Goal: Information Seeking & Learning: Find specific page/section

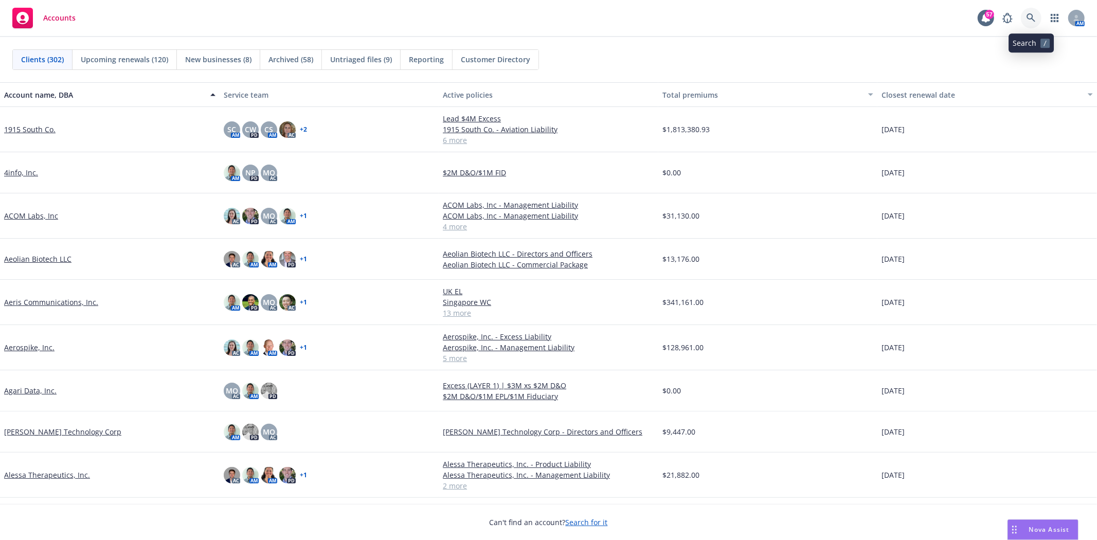
click at [1025, 16] on link at bounding box center [1031, 18] width 21 height 21
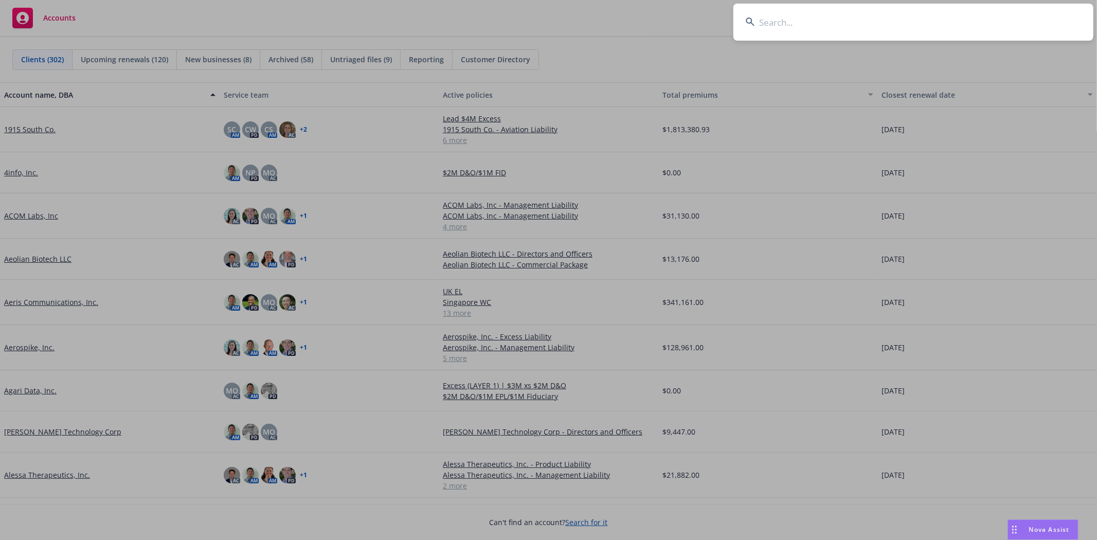
click at [821, 24] on input at bounding box center [914, 22] width 360 height 37
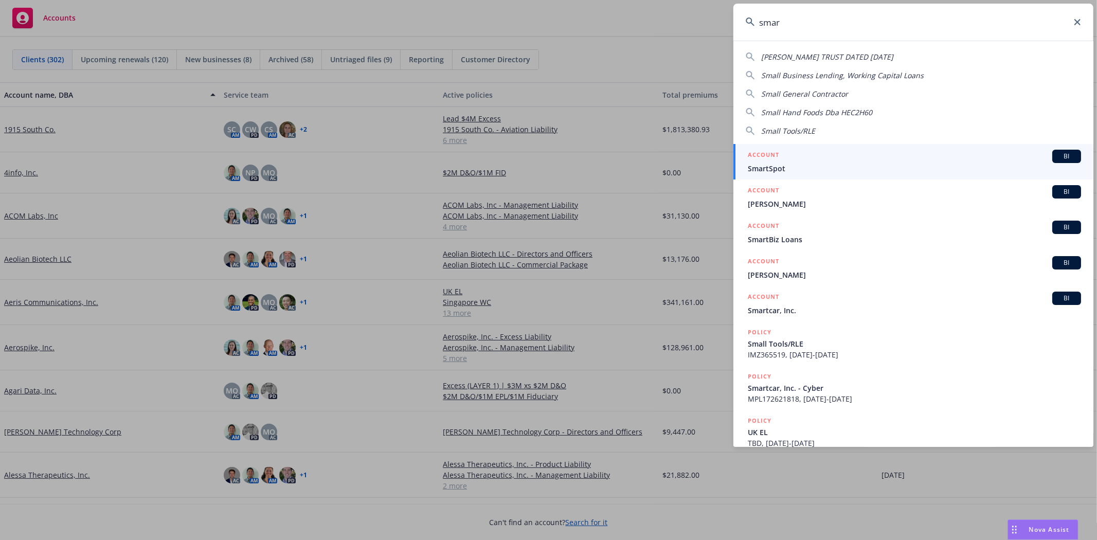
type input "smart"
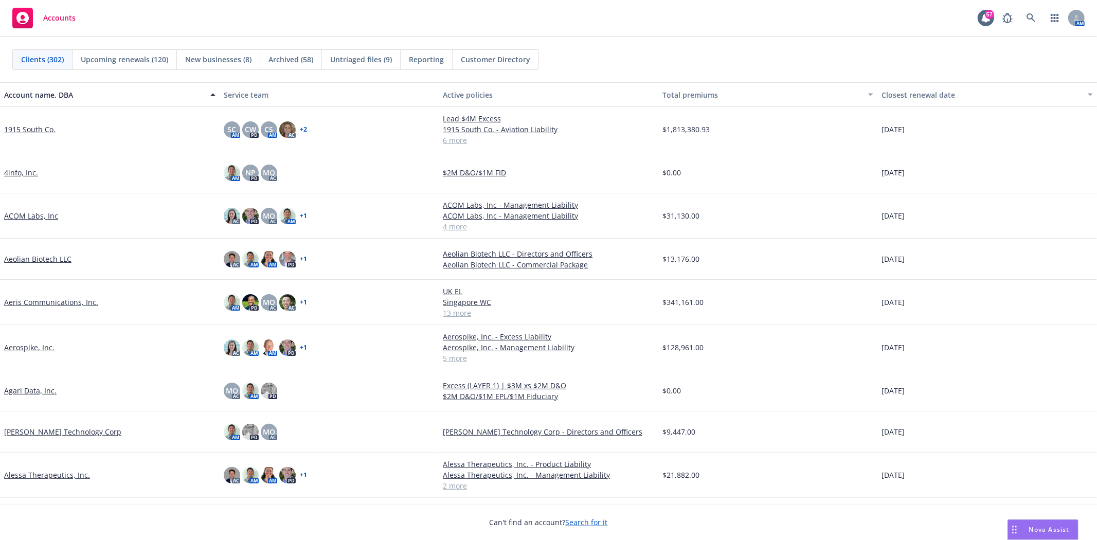
click at [1055, 529] on span "Nova Assist" at bounding box center [1049, 529] width 41 height 9
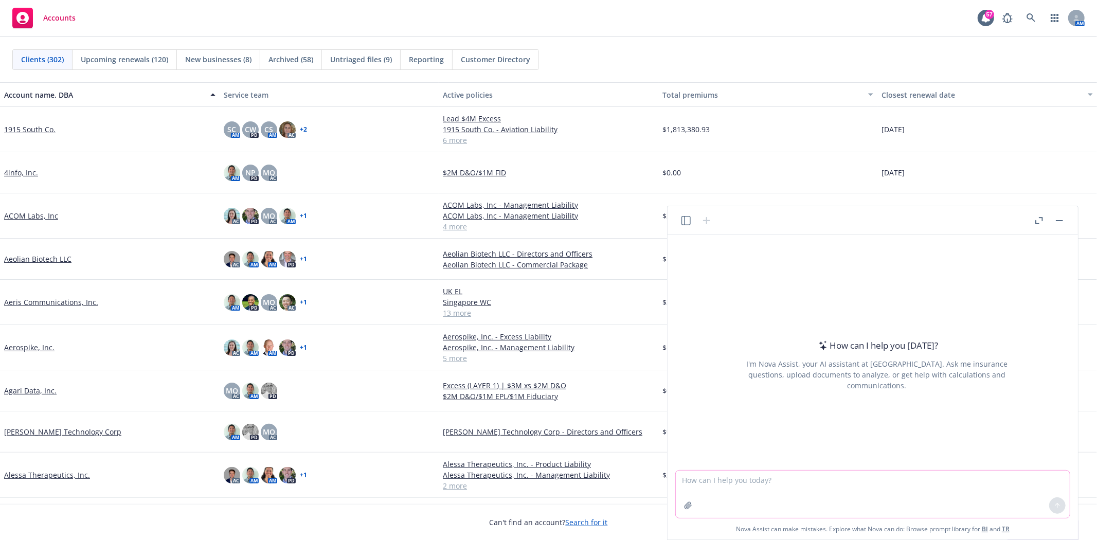
click at [911, 502] on textarea at bounding box center [873, 494] width 394 height 47
type textarea "what is baa insurance"
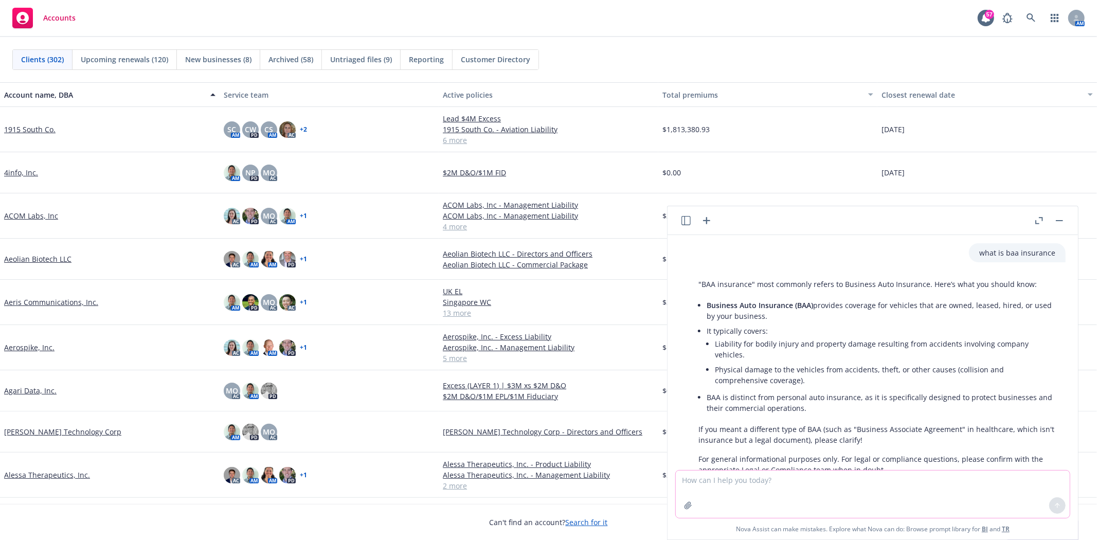
scroll to position [33, 0]
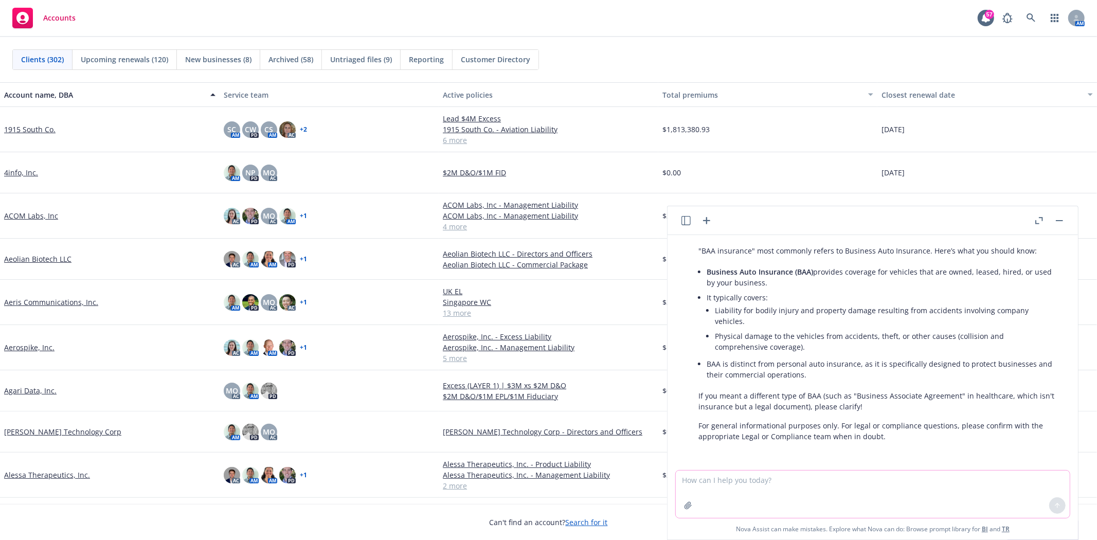
click at [816, 498] on textarea at bounding box center [873, 494] width 394 height 47
paste textarea "5.8. Insurance. The Business Associate agrees to maintain insurance with covera…"
type textarea "5.8. Insurance. The Business Associate agrees to maintain insurance with covera…"
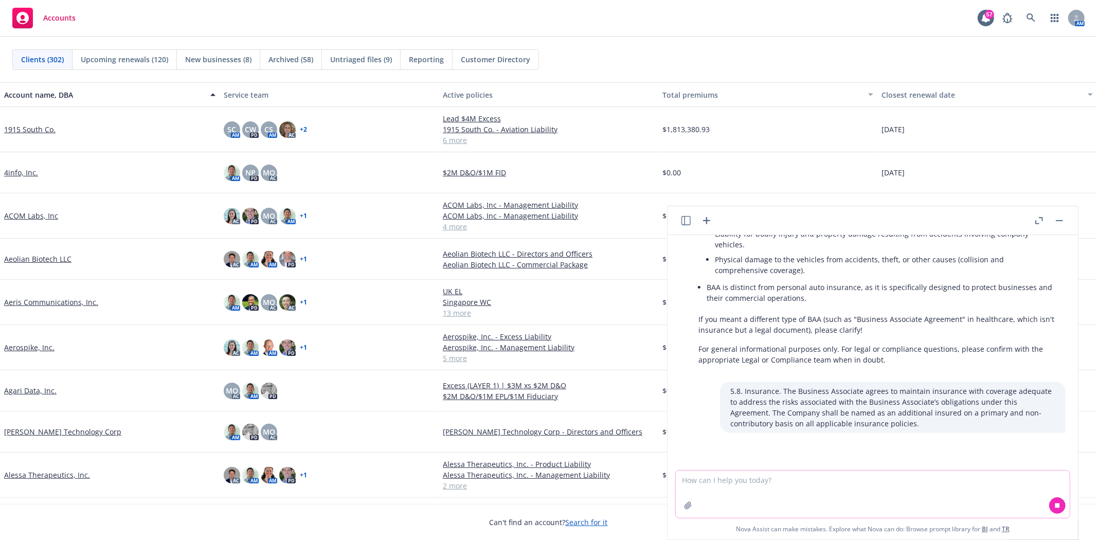
scroll to position [110, 0]
click at [849, 475] on textarea at bounding box center [873, 494] width 394 height 47
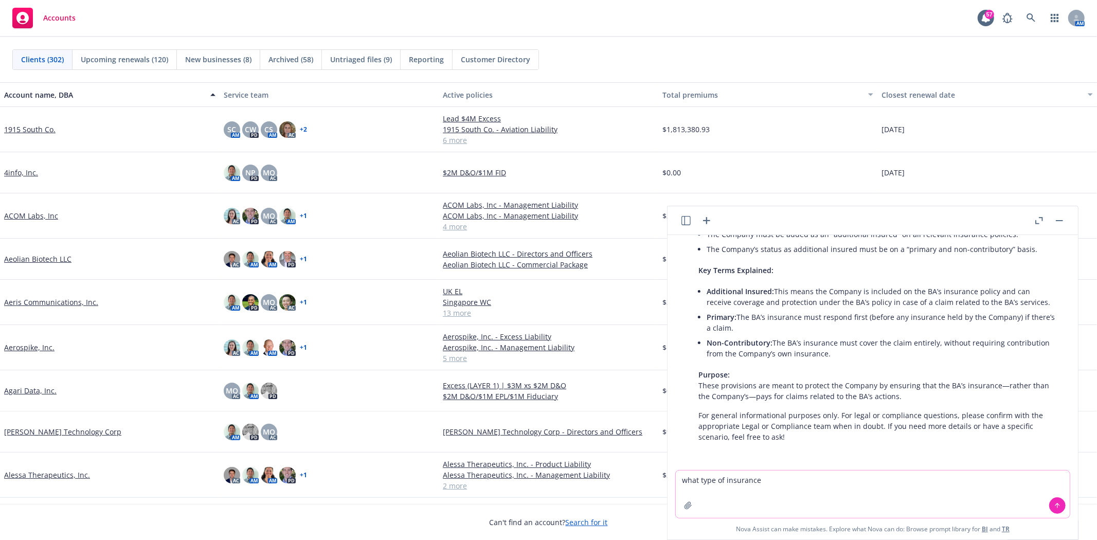
scroll to position [397, 0]
type textarea "what type of insurance covers this"
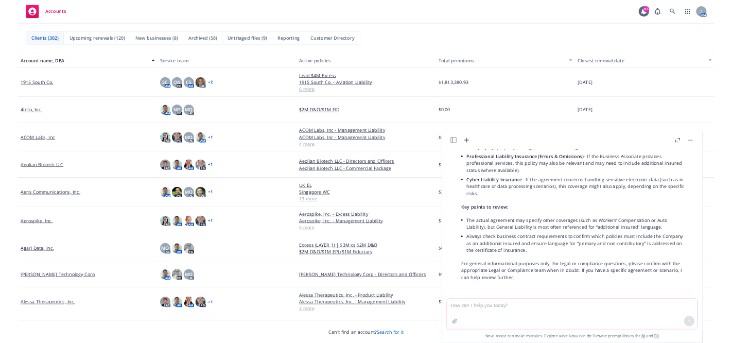
scroll to position [708, 0]
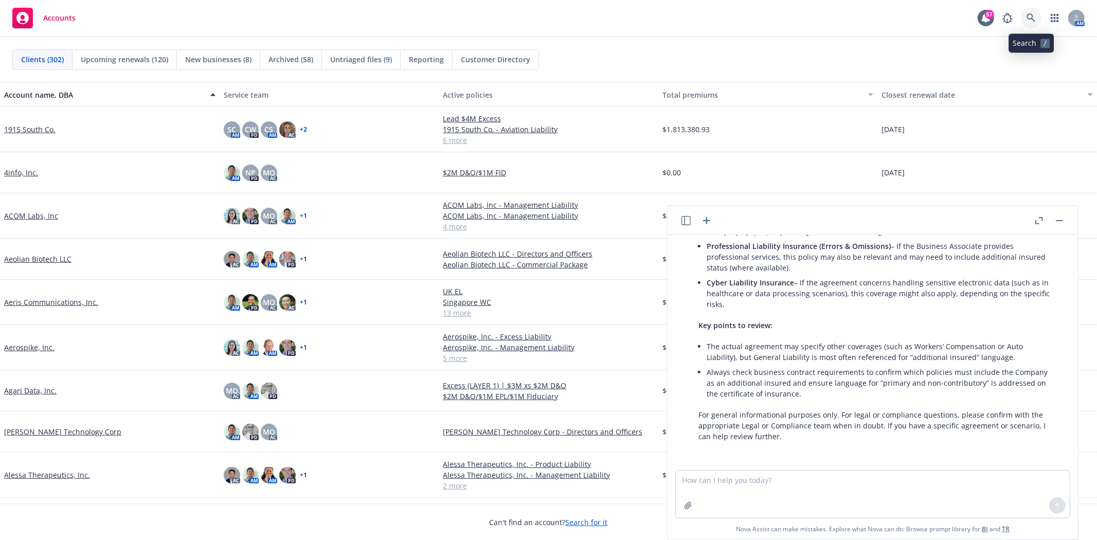
click at [1030, 19] on icon at bounding box center [1031, 17] width 9 height 9
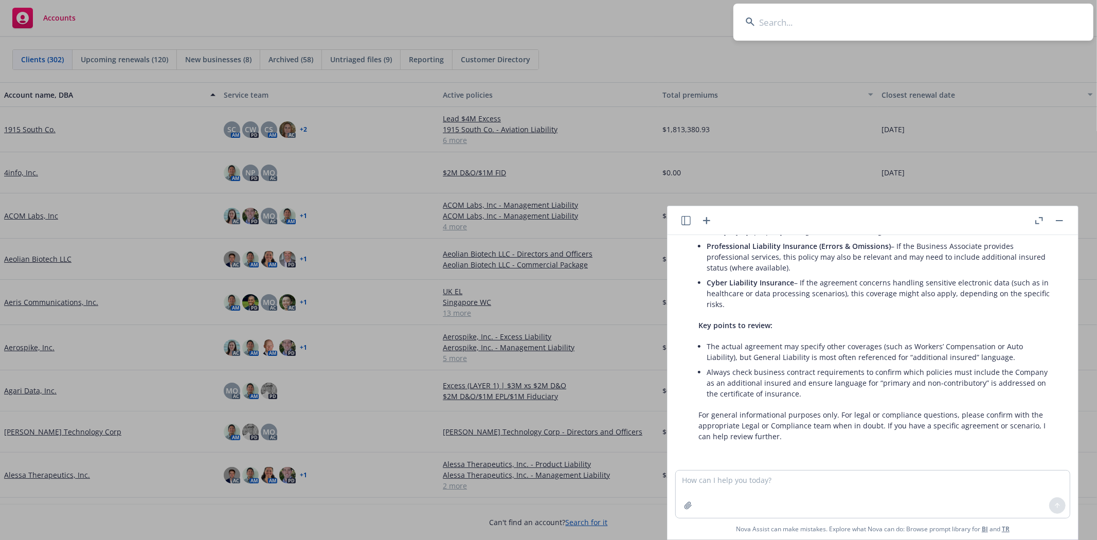
drag, startPoint x: 966, startPoint y: 21, endPoint x: 968, endPoint y: 14, distance: 7.2
click at [968, 21] on input at bounding box center [914, 22] width 360 height 37
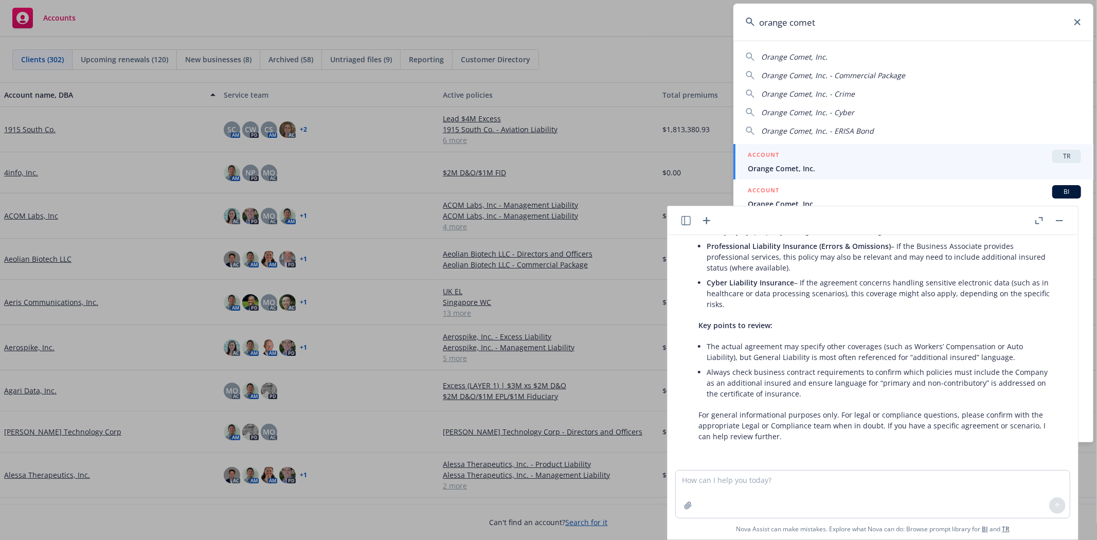
click at [851, 58] on div "Orange Comet, Inc." at bounding box center [913, 56] width 335 height 11
type input "Orange Comet, Inc."
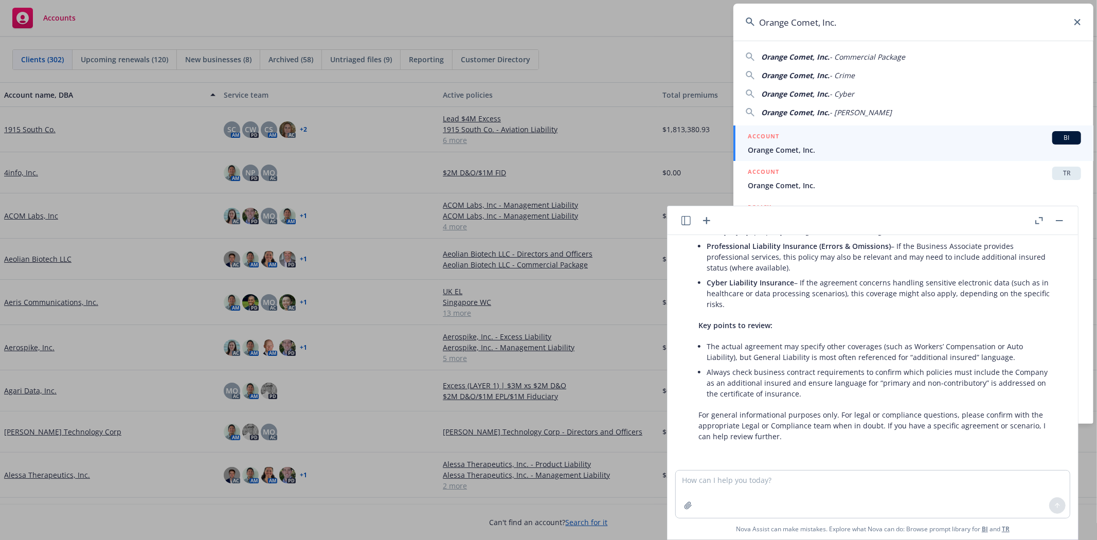
click at [1056, 221] on button "button" at bounding box center [1060, 221] width 12 height 12
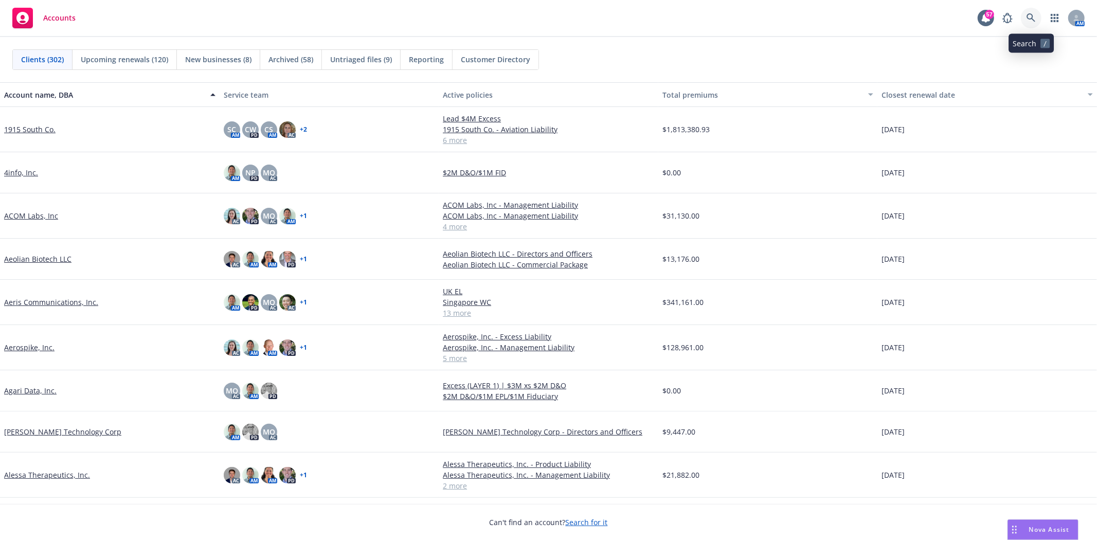
click at [1040, 16] on link at bounding box center [1031, 18] width 21 height 21
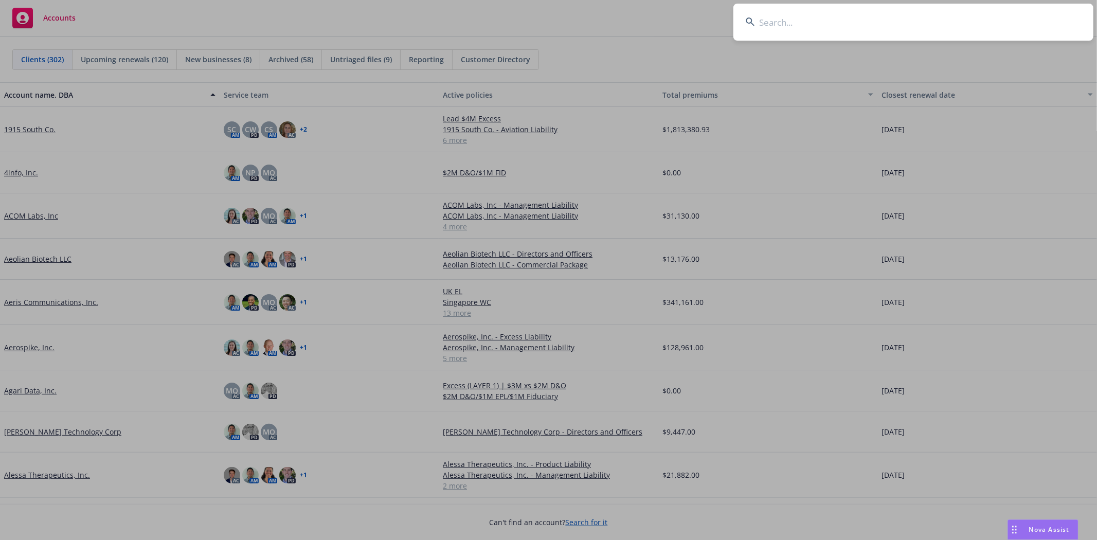
click at [949, 33] on input at bounding box center [914, 22] width 360 height 37
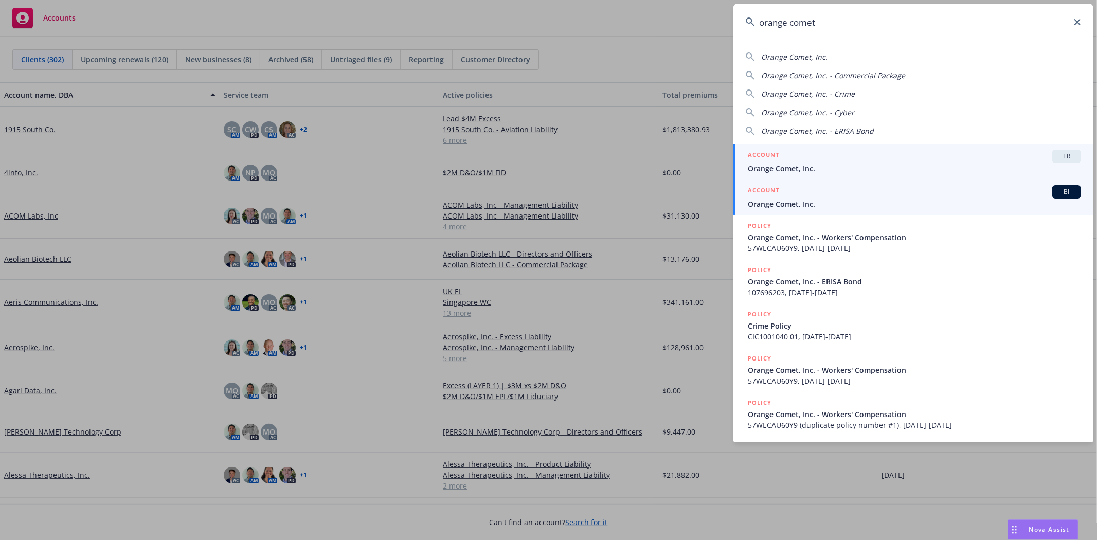
type input "orange comet"
click at [825, 210] on link "ACCOUNT BI Orange Comet, Inc." at bounding box center [914, 197] width 360 height 35
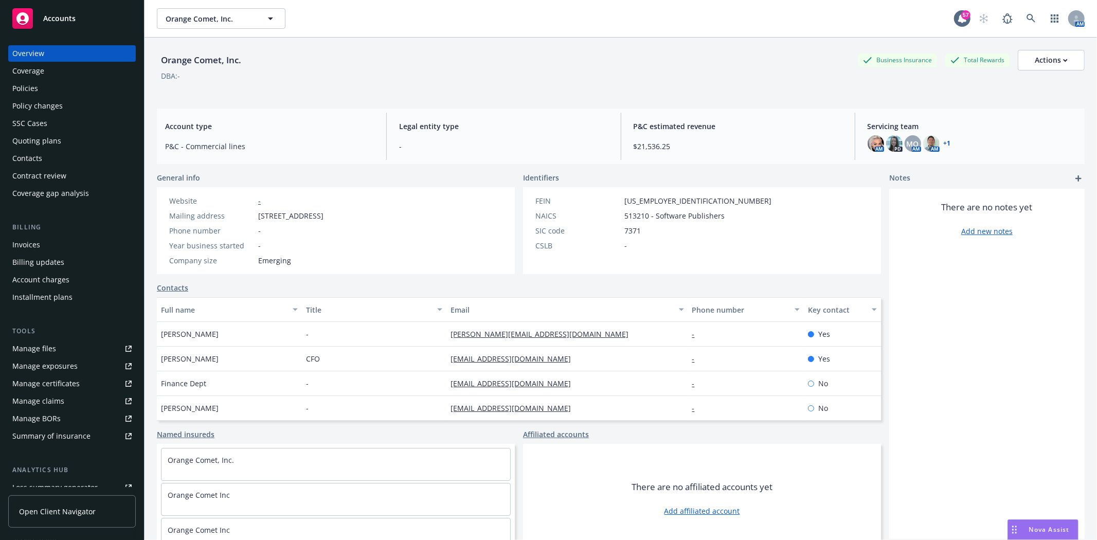
click at [56, 141] on div "Quoting plans" at bounding box center [36, 141] width 49 height 16
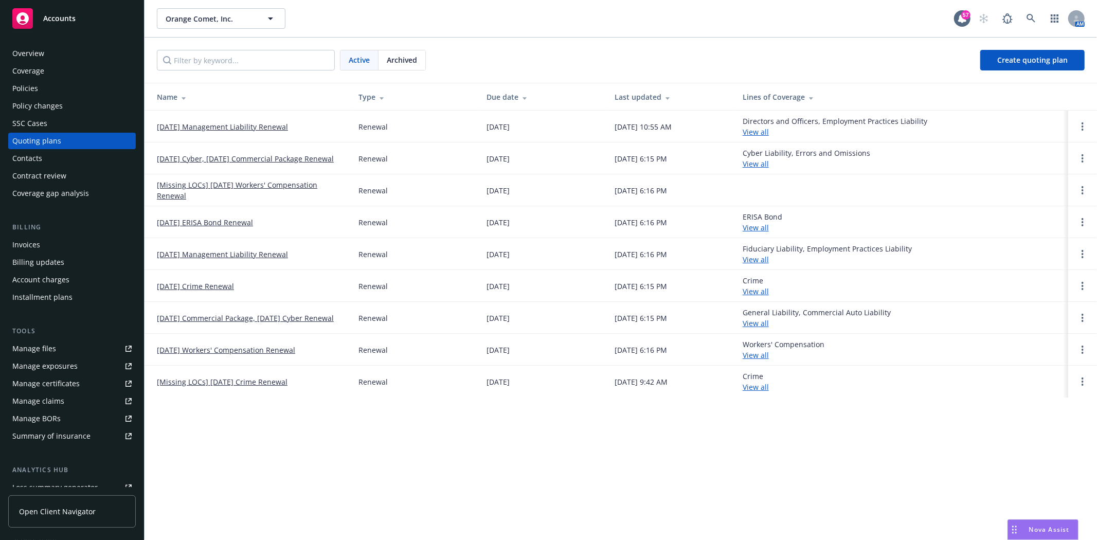
click at [43, 92] on div "Policies" at bounding box center [71, 88] width 119 height 16
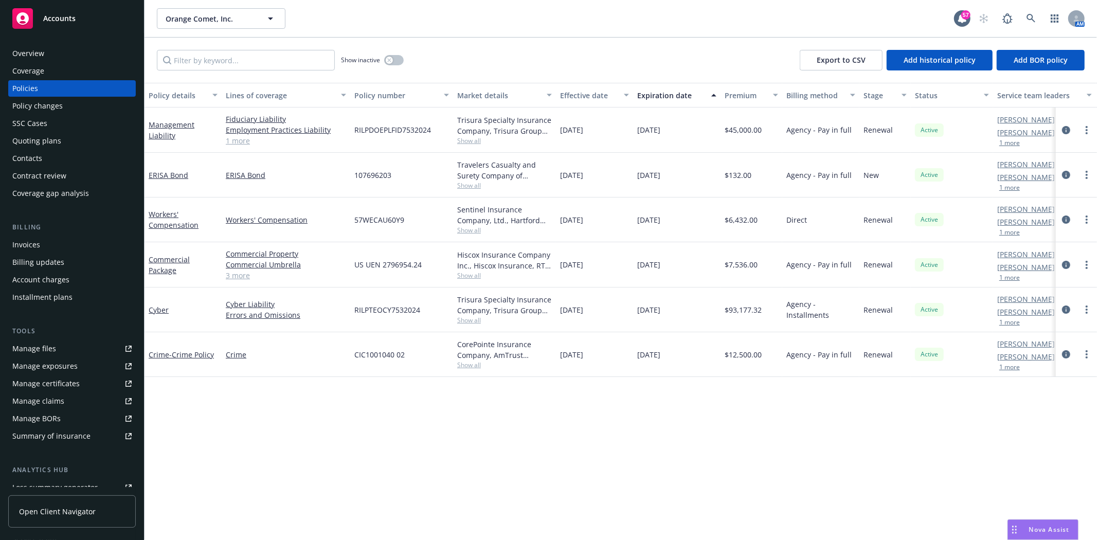
scroll to position [708, 0]
click at [1029, 18] on icon at bounding box center [1031, 18] width 9 height 9
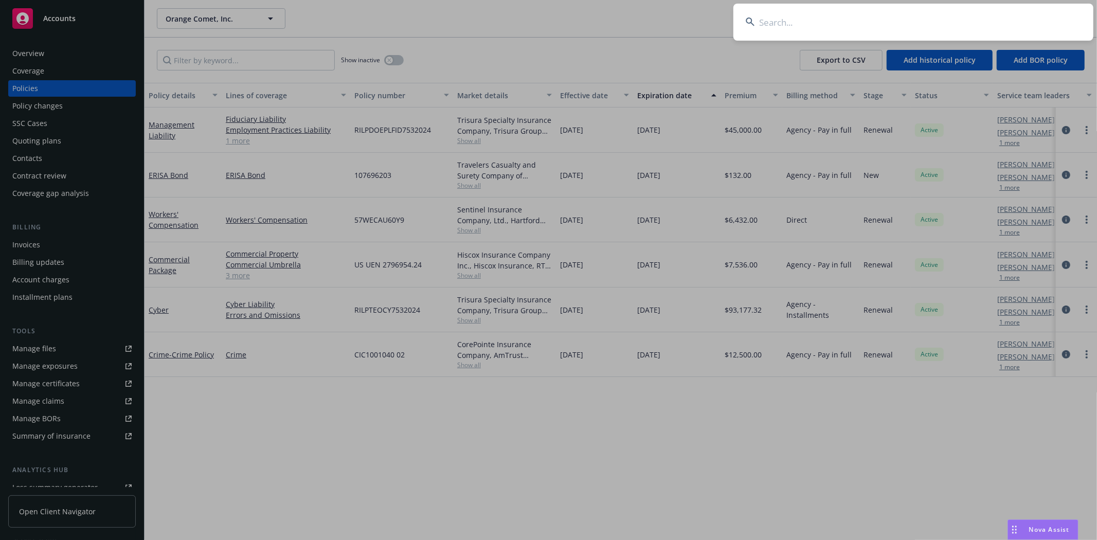
drag, startPoint x: 852, startPoint y: 27, endPoint x: 857, endPoint y: 19, distance: 9.7
click at [852, 27] on input at bounding box center [914, 22] width 360 height 37
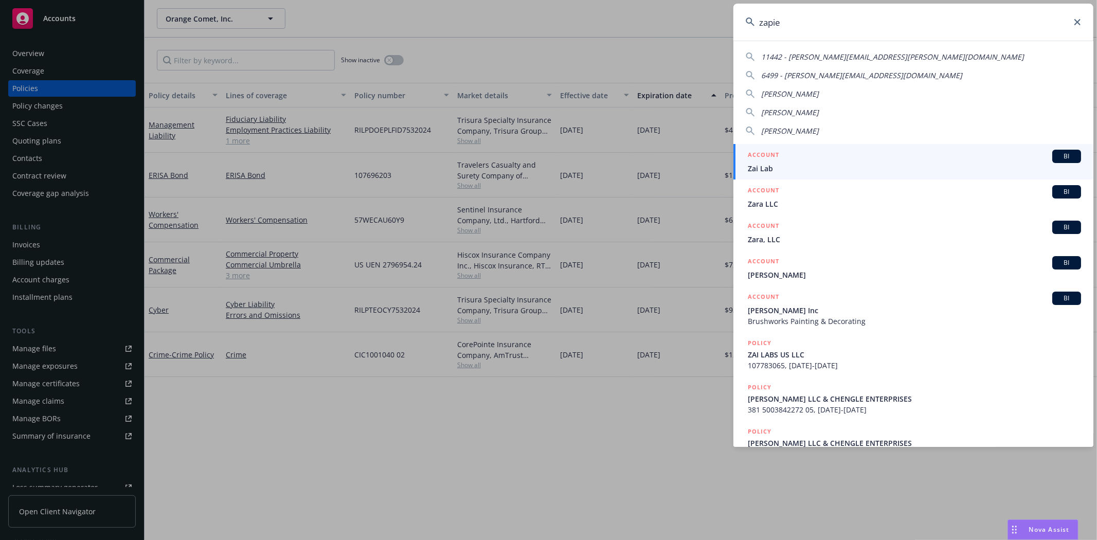
type input "zapier"
